Goal: Navigation & Orientation: Find specific page/section

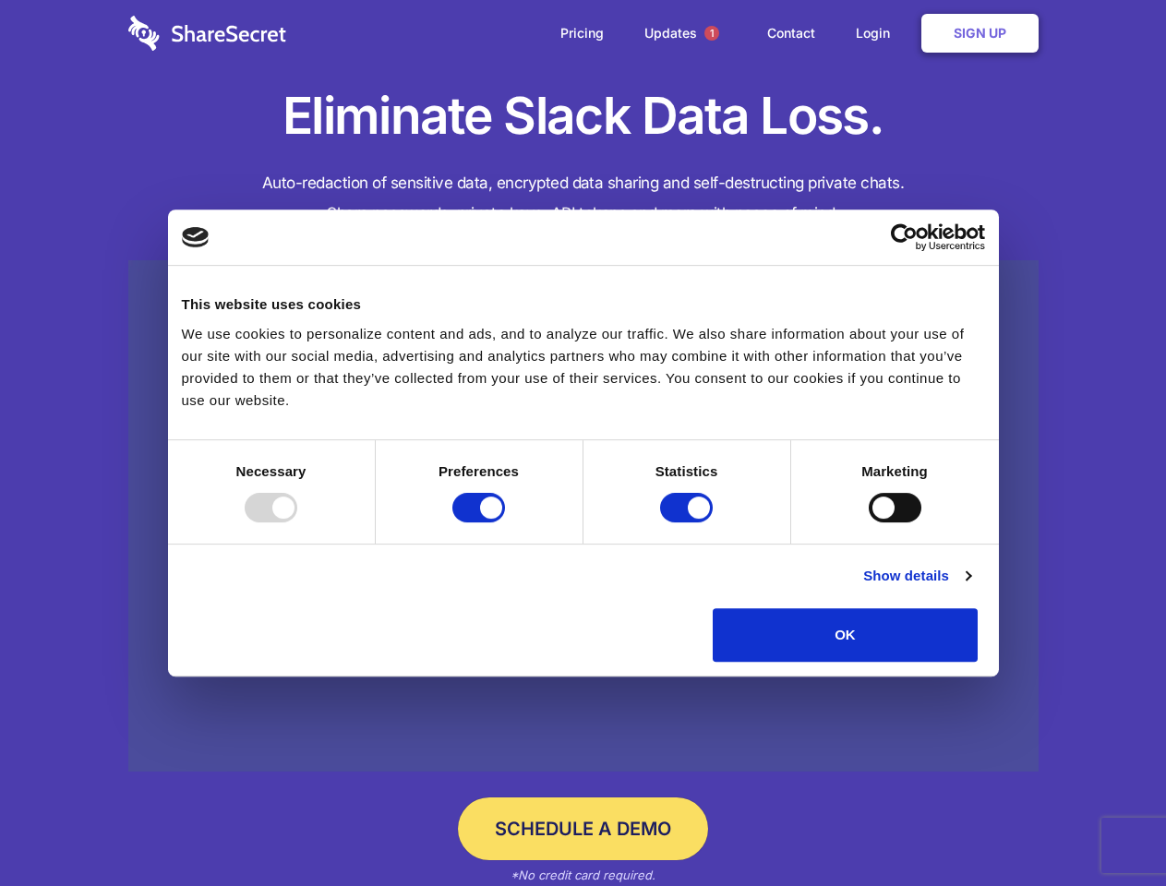
click at [297, 523] on div at bounding box center [271, 508] width 53 height 30
click at [505, 523] on input "Preferences" at bounding box center [478, 508] width 53 height 30
checkbox input "false"
click at [689, 523] on input "Statistics" at bounding box center [686, 508] width 53 height 30
checkbox input "false"
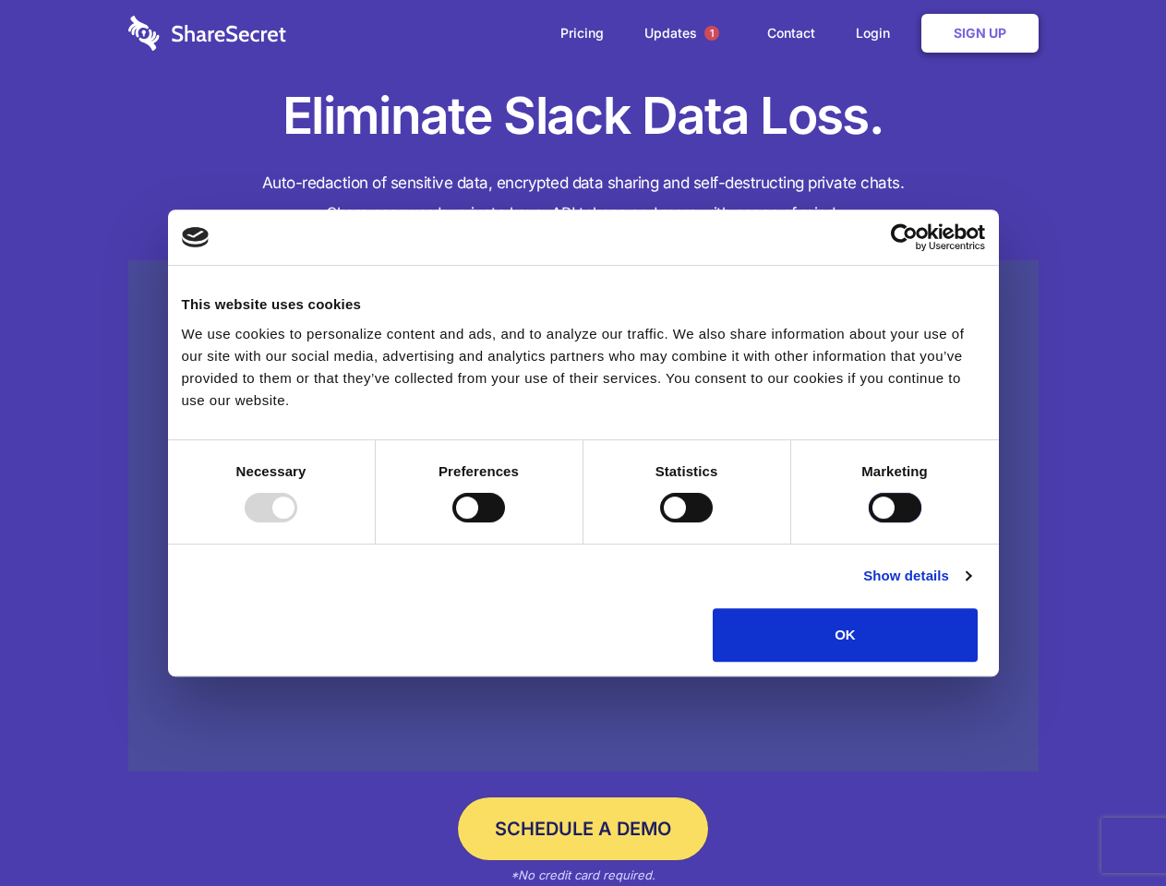
click at [869, 523] on input "Marketing" at bounding box center [895, 508] width 53 height 30
checkbox input "true"
click at [970, 587] on link "Show details" at bounding box center [916, 576] width 107 height 22
click at [0, 0] on li "Necessary 7 Necessary cookies help make a website usable by enabling basic func…" at bounding box center [0, 0] width 0 height 0
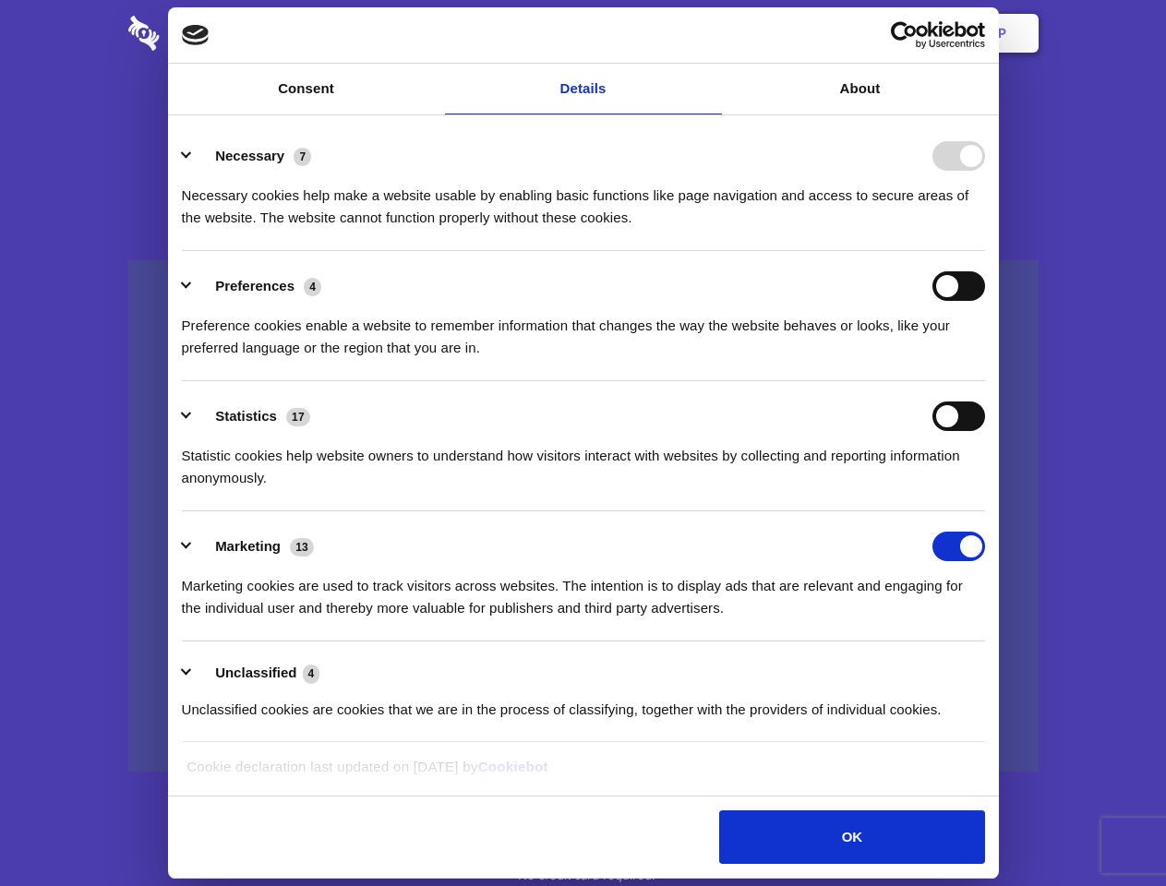
click at [711, 33] on span "1" at bounding box center [711, 33] width 15 height 15
